Goal: Task Accomplishment & Management: Complete application form

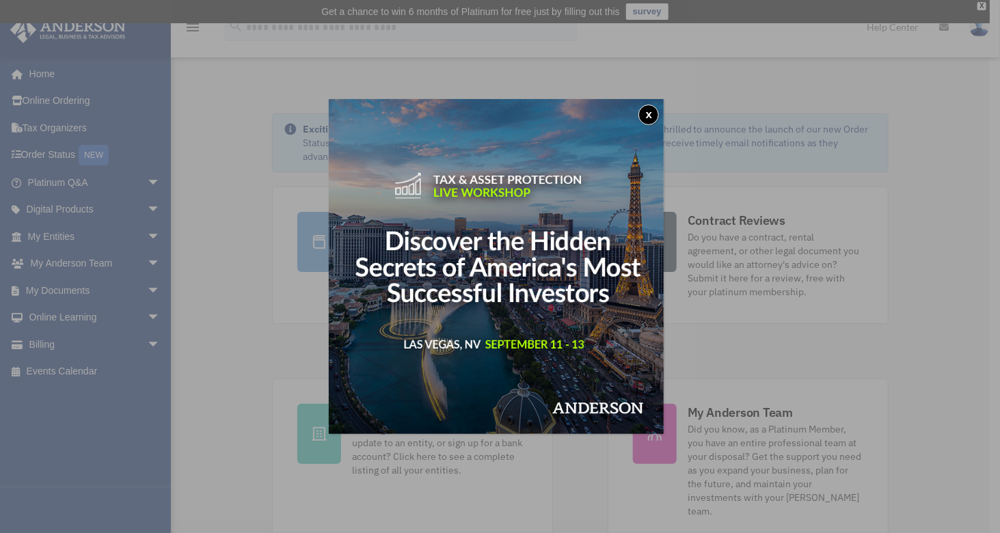
click at [264, 160] on div "x" at bounding box center [500, 266] width 1000 height 533
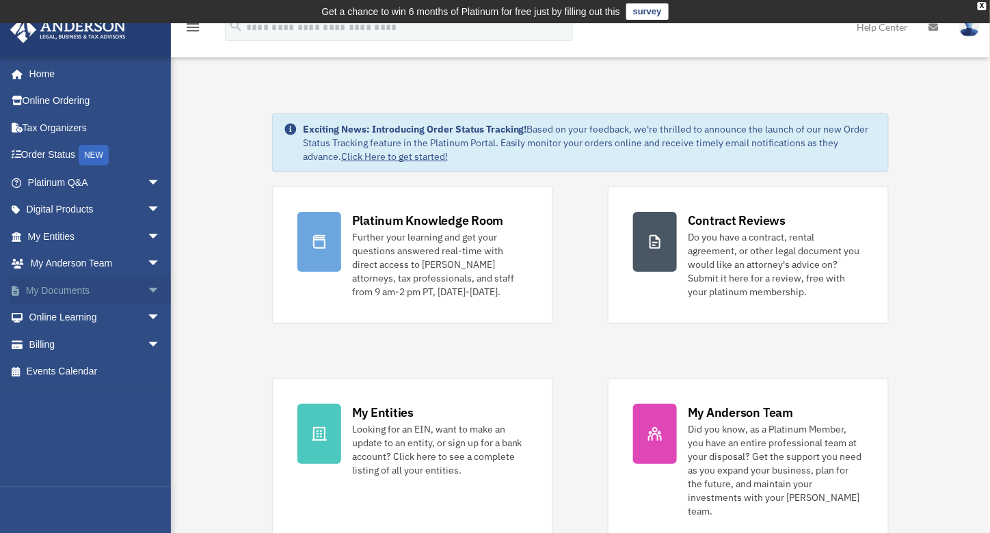
click at [77, 291] on link "My Documents arrow_drop_down" at bounding box center [96, 290] width 172 height 27
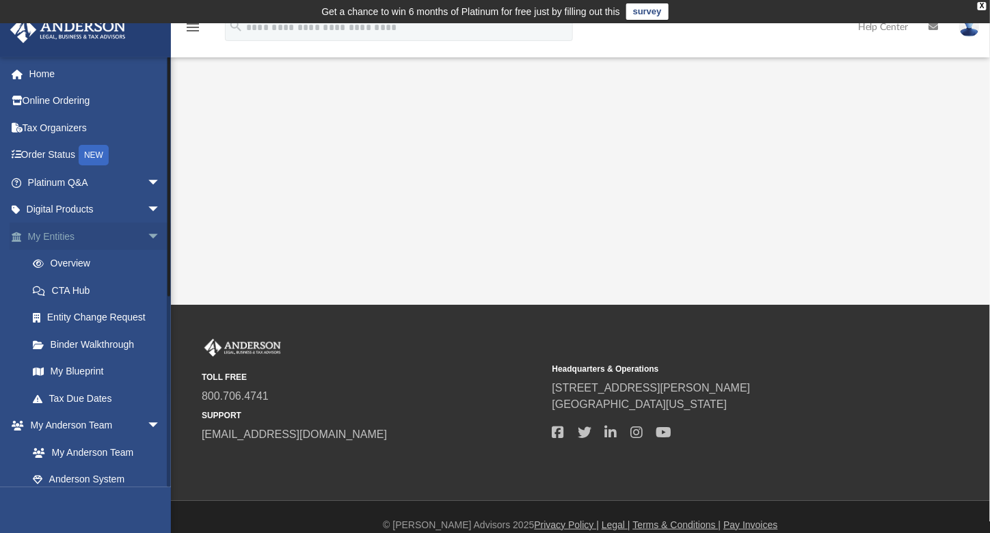
click at [147, 232] on span "arrow_drop_down" at bounding box center [160, 237] width 27 height 28
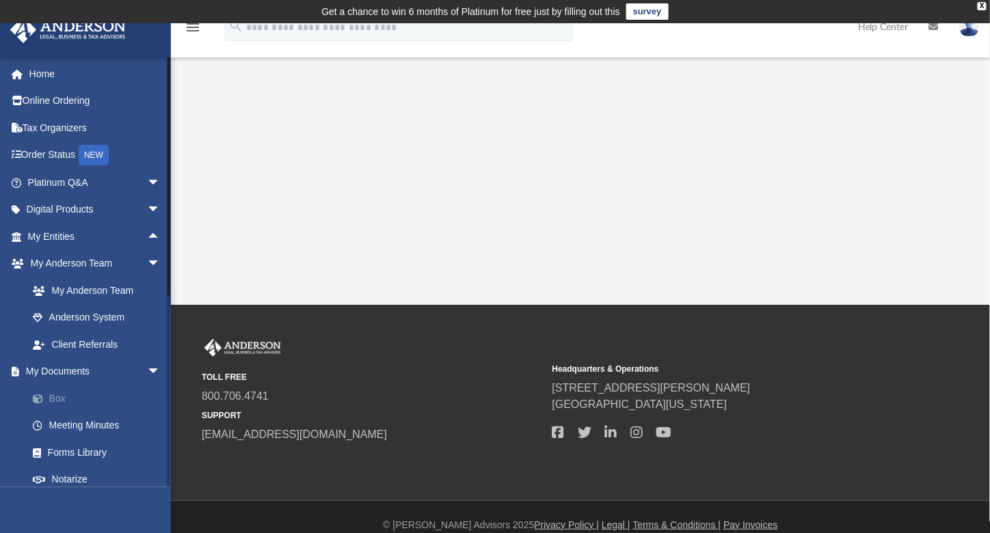
click at [61, 394] on link "Box" at bounding box center [100, 398] width 162 height 27
click at [57, 399] on link "Box" at bounding box center [100, 398] width 162 height 27
click at [61, 400] on link "Box" at bounding box center [100, 398] width 162 height 27
click at [52, 397] on link "Box" at bounding box center [100, 398] width 162 height 27
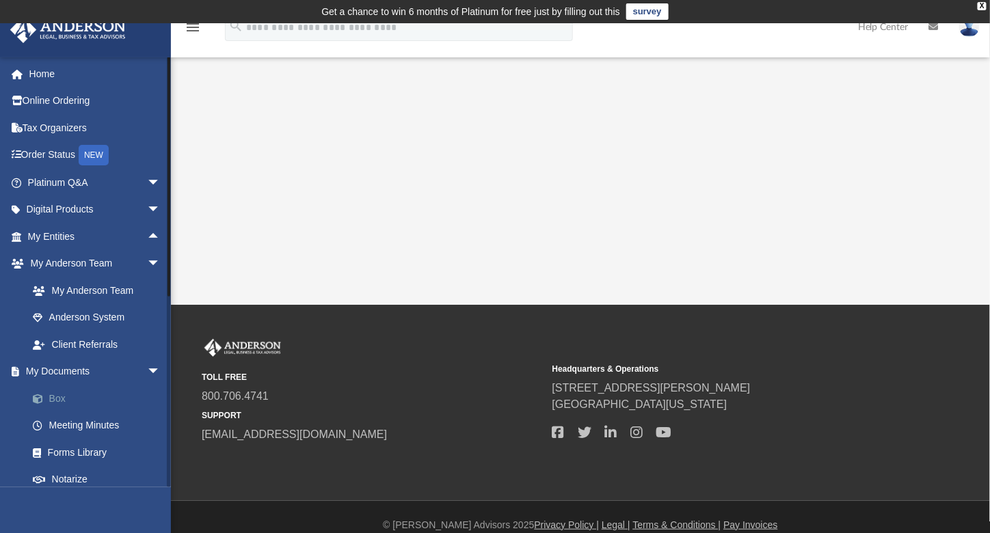
click at [52, 397] on link "Box" at bounding box center [100, 398] width 162 height 27
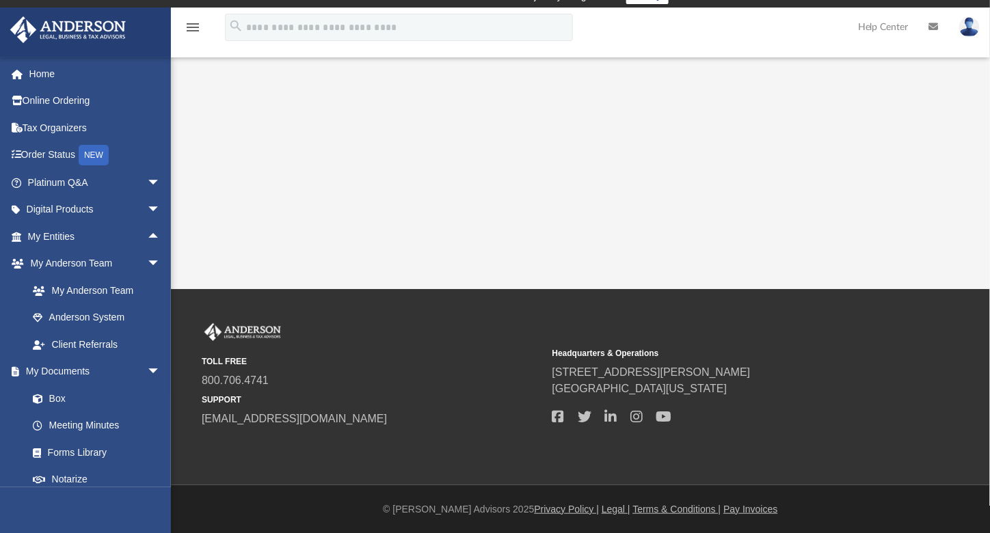
scroll to position [16, 0]
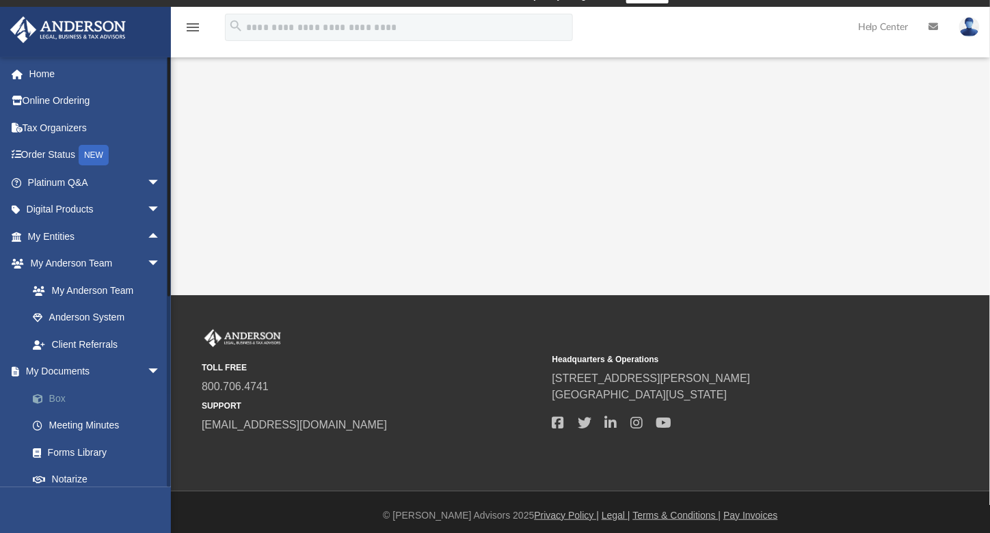
click at [57, 398] on link "Box" at bounding box center [100, 398] width 162 height 27
click at [40, 400] on span at bounding box center [44, 399] width 9 height 10
click at [55, 399] on link "Box" at bounding box center [100, 398] width 162 height 27
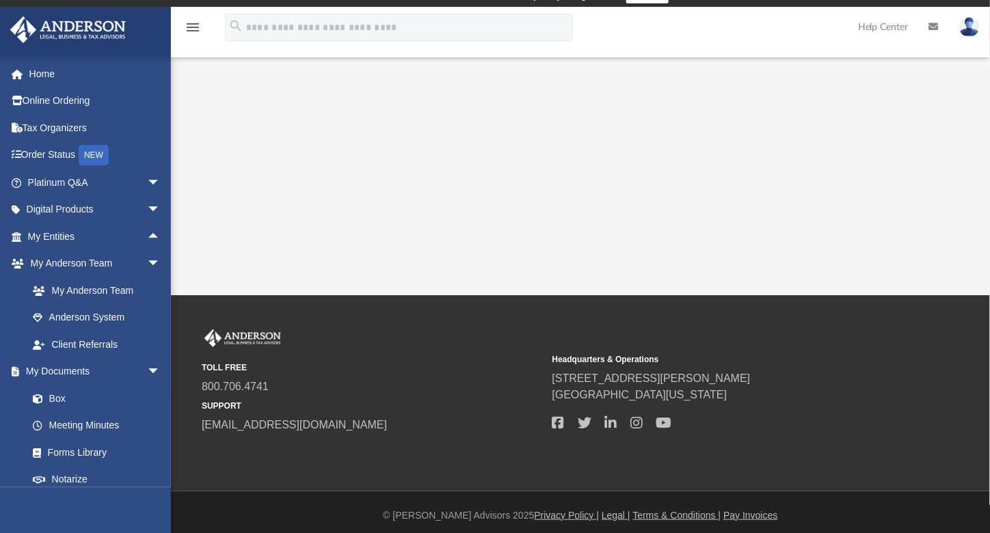
click at [296, 330] on div "TOLL FREE 800.706.4741 SUPPORT info@andersonadvisors.com" at bounding box center [372, 381] width 341 height 104
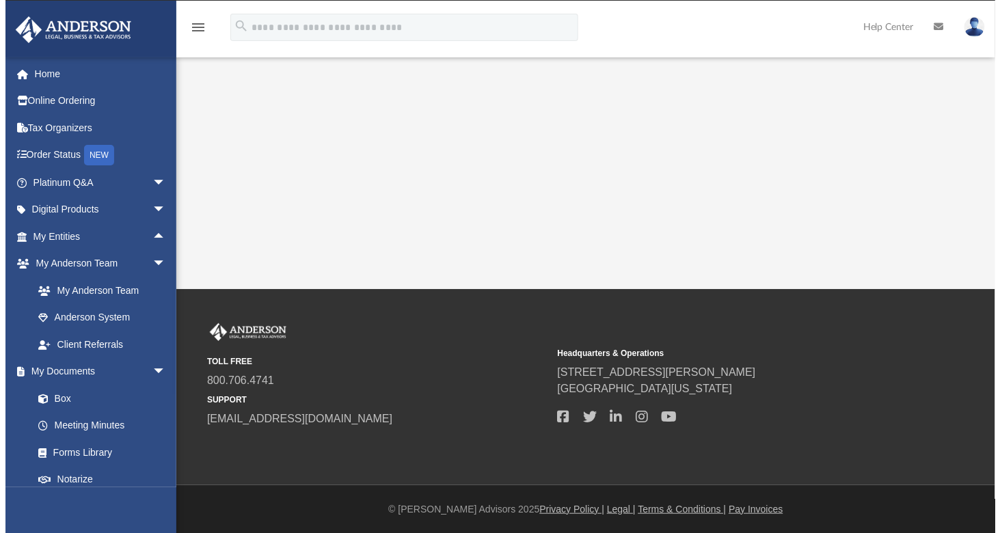
scroll to position [0, 0]
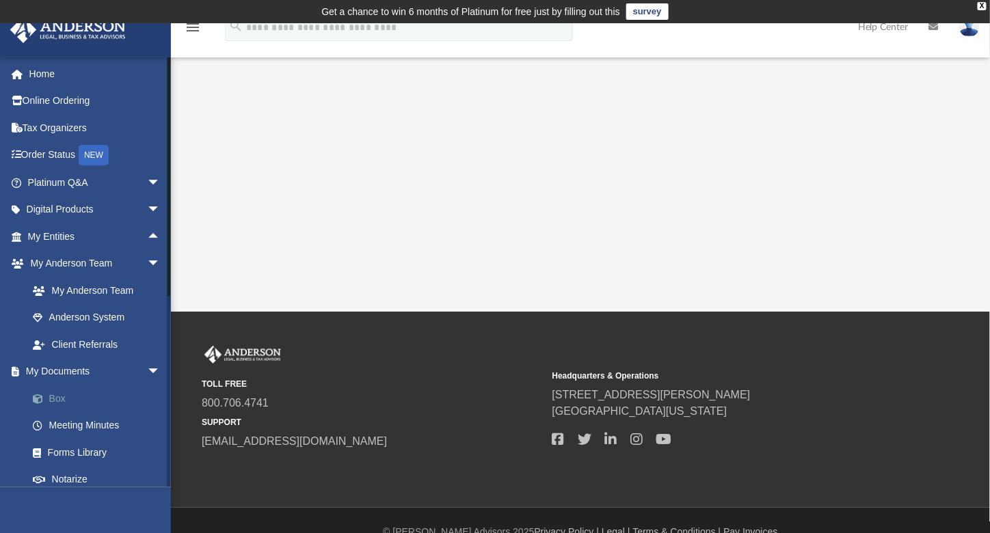
click at [61, 396] on link "Box" at bounding box center [100, 398] width 162 height 27
click at [651, 7] on link "survey" at bounding box center [647, 11] width 42 height 16
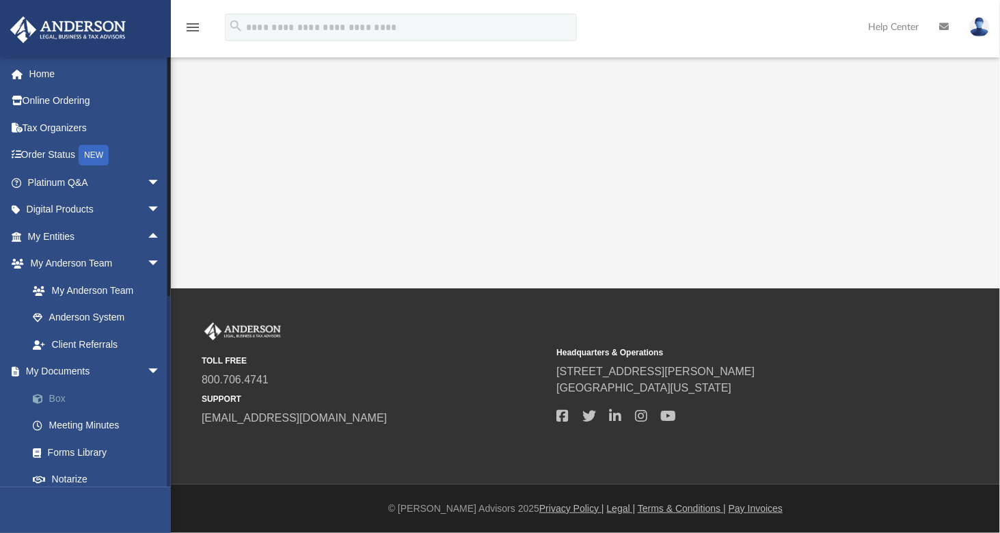
click at [66, 390] on link "Box" at bounding box center [100, 398] width 162 height 27
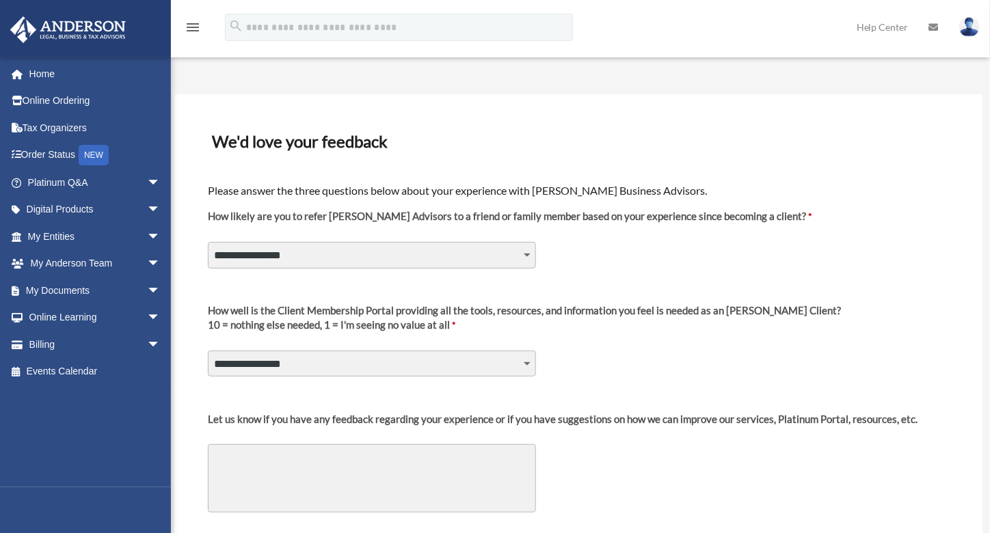
scroll to position [16, 0]
click at [81, 290] on link "My Documents arrow_drop_down" at bounding box center [96, 290] width 172 height 27
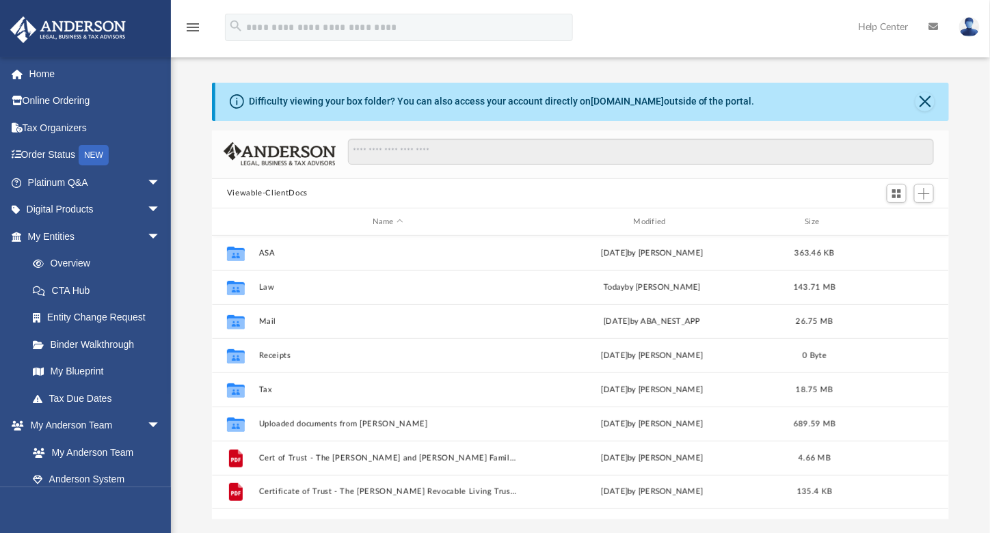
scroll to position [300, 727]
click at [926, 192] on span "Add" at bounding box center [924, 194] width 12 height 12
click at [908, 221] on li "Upload" at bounding box center [905, 220] width 44 height 14
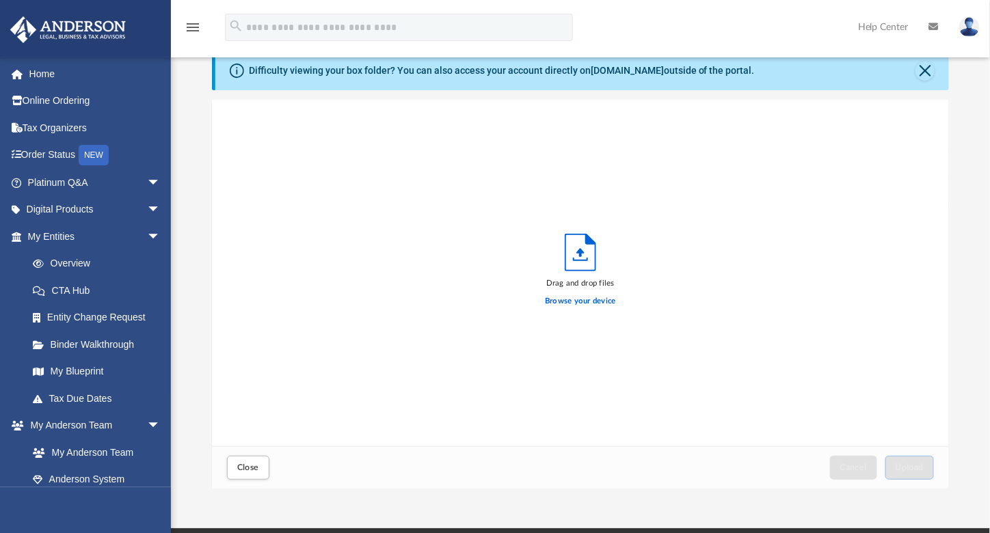
scroll to position [0, 0]
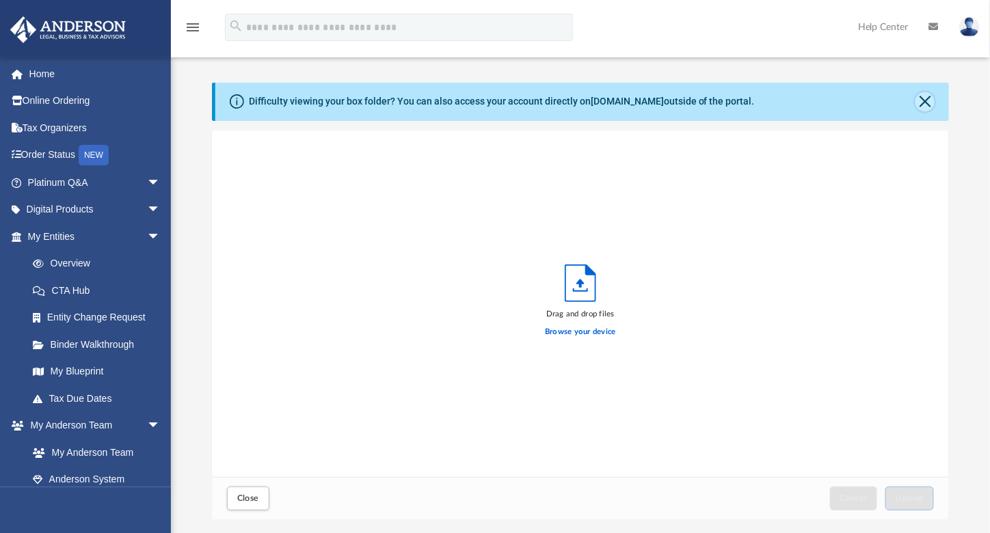
click at [925, 108] on button "Close" at bounding box center [924, 101] width 19 height 19
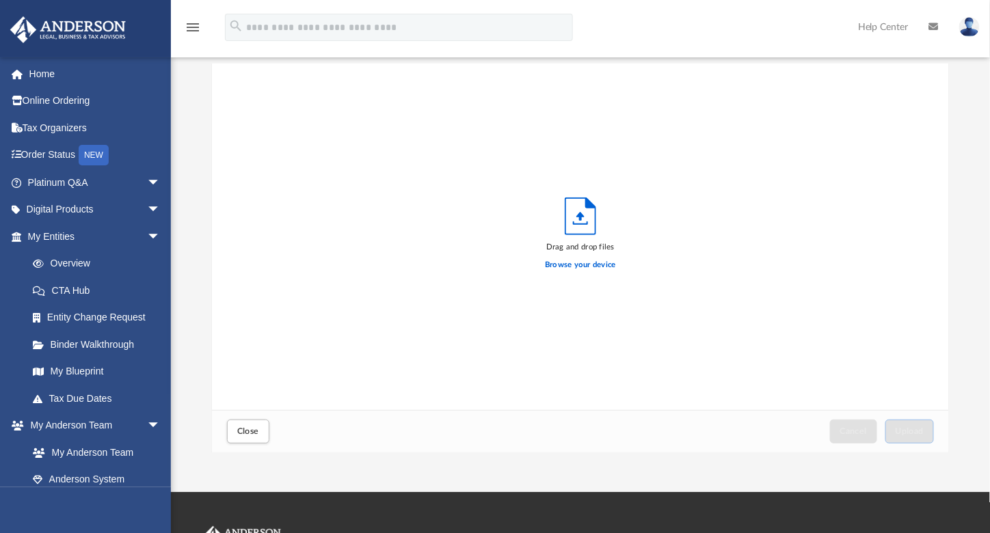
scroll to position [25, 0]
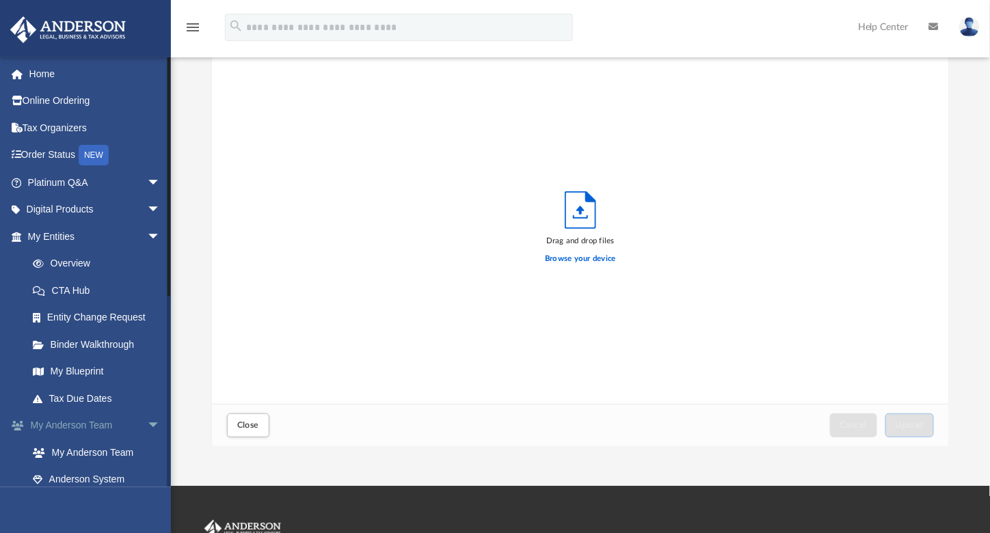
click at [147, 420] on span "arrow_drop_down" at bounding box center [160, 426] width 27 height 28
click at [147, 234] on span "arrow_drop_down" at bounding box center [160, 237] width 27 height 28
click at [83, 291] on link "My Documents arrow_drop_down" at bounding box center [96, 290] width 172 height 27
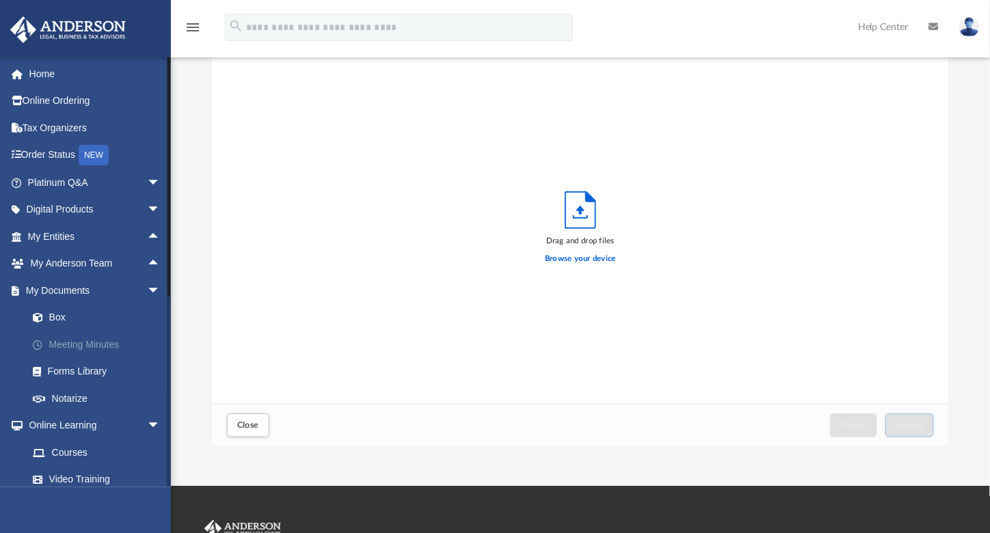
click at [107, 341] on link "Meeting Minutes" at bounding box center [100, 344] width 162 height 27
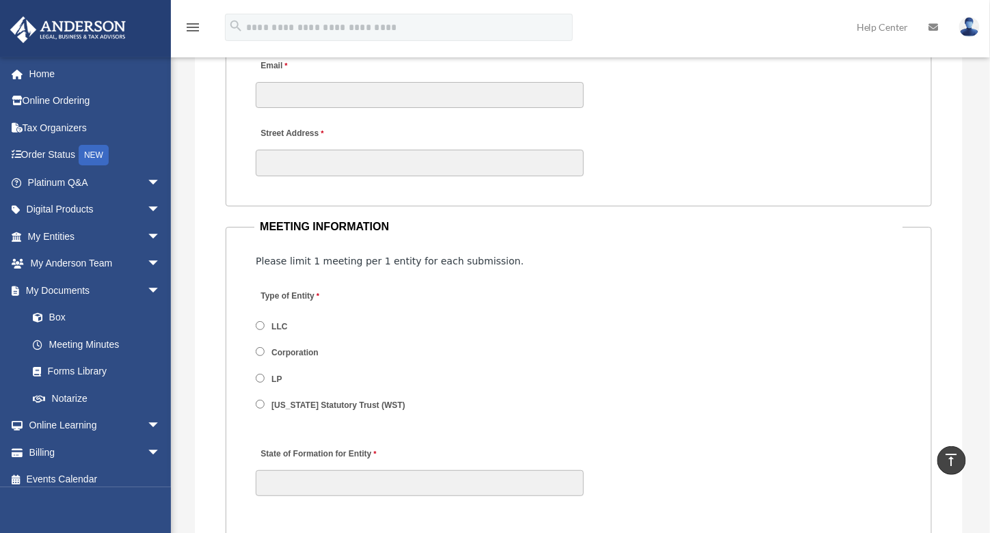
scroll to position [1622, 0]
